Goal: Task Accomplishment & Management: Manage account settings

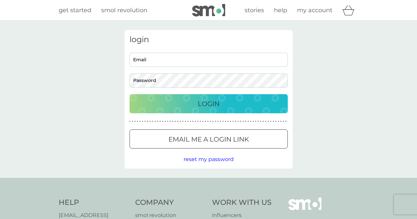
type input "[PERSON_NAME][EMAIL_ADDRESS][DOMAIN_NAME]"
click at [211, 105] on p "Login" at bounding box center [209, 104] width 22 height 11
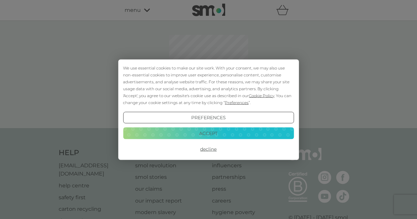
click at [220, 136] on button "Accept" at bounding box center [208, 134] width 171 height 12
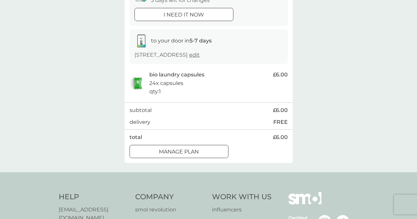
scroll to position [106, 0]
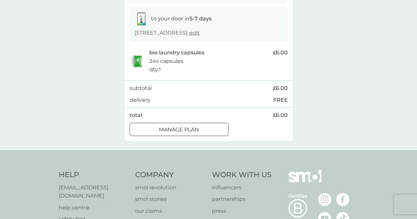
click at [193, 131] on p "Manage plan" at bounding box center [179, 130] width 40 height 9
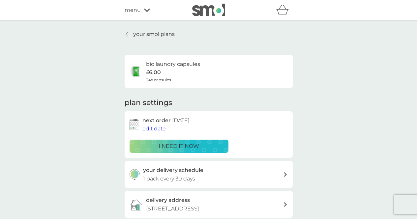
click at [155, 126] on span "edit date" at bounding box center [153, 129] width 23 height 6
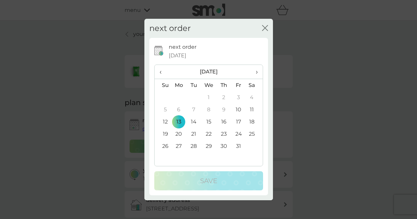
click at [256, 73] on span "›" at bounding box center [254, 72] width 7 height 14
click at [178, 134] on td "17" at bounding box center [178, 134] width 15 height 12
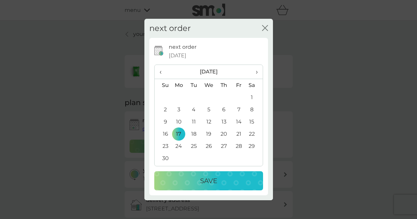
click at [206, 180] on p "Save" at bounding box center [208, 181] width 17 height 11
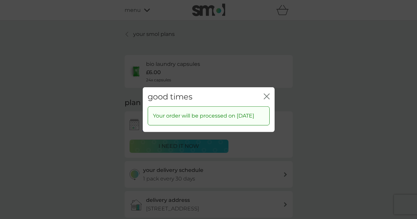
click at [269, 93] on icon "close" at bounding box center [267, 96] width 6 height 6
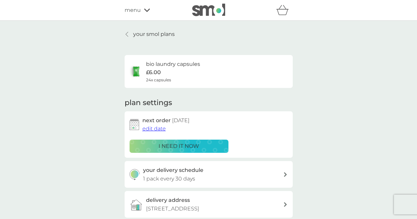
click at [284, 175] on icon at bounding box center [285, 174] width 3 height 5
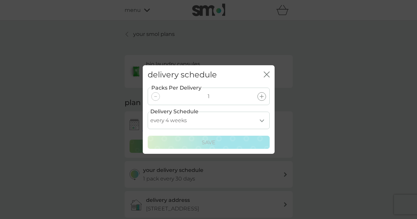
click at [262, 120] on select "every 1 week every 2 weeks every 3 weeks every 4 weeks every 5 weeks every 6 we…" at bounding box center [209, 120] width 122 height 17
select select "56"
click at [148, 112] on select "every 1 week every 2 weeks every 3 weeks every 4 weeks every 5 weeks every 6 we…" at bounding box center [209, 120] width 122 height 17
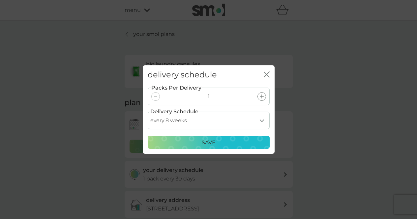
click at [210, 142] on p "Save" at bounding box center [209, 142] width 14 height 9
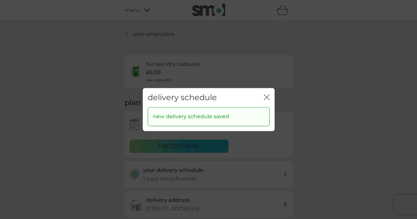
click at [153, 35] on div "delivery schedule close new delivery schedule saved" at bounding box center [208, 109] width 417 height 219
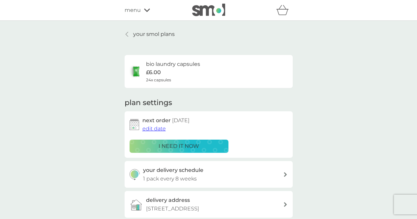
click at [153, 35] on p "your smol plans" at bounding box center [154, 34] width 42 height 9
